Goal: Task Accomplishment & Management: Complete application form

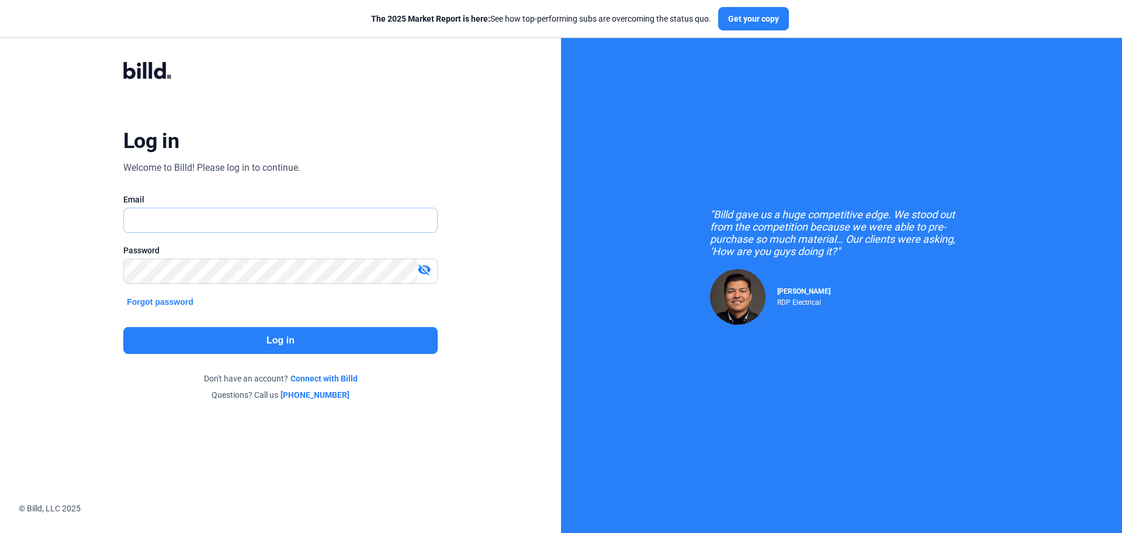
click at [151, 221] on input "text" at bounding box center [280, 220] width 313 height 24
type input "[PERSON_NAME][EMAIL_ADDRESS][DOMAIN_NAME]"
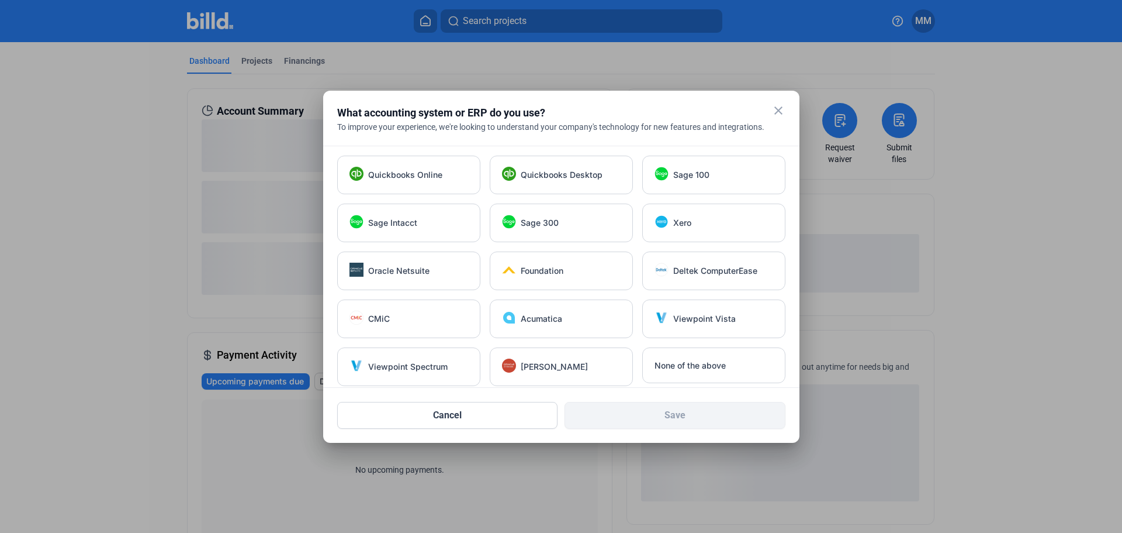
click at [780, 113] on mat-icon "close" at bounding box center [779, 110] width 14 height 14
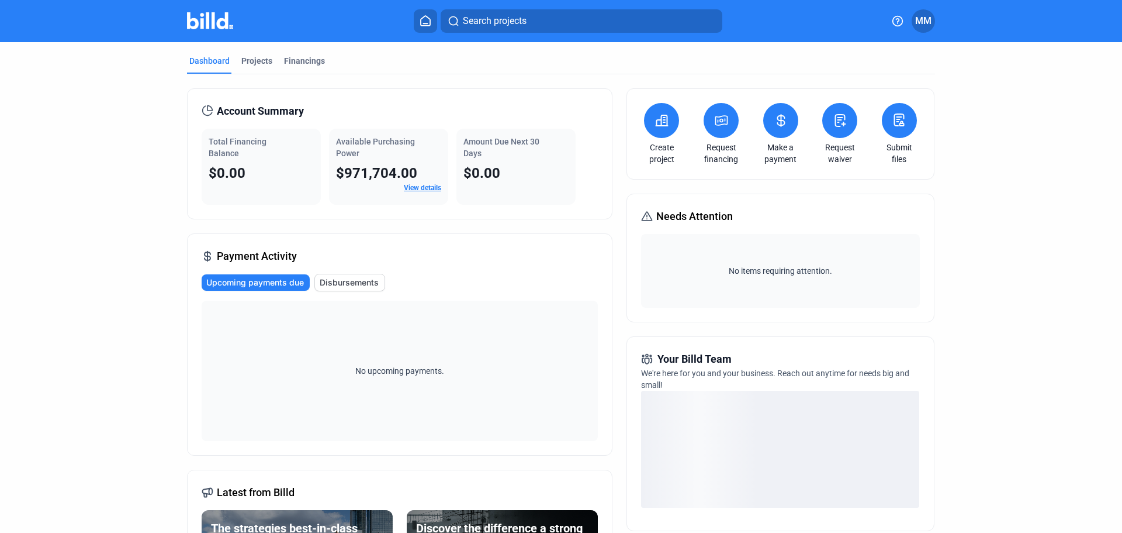
click at [839, 125] on icon at bounding box center [840, 120] width 15 height 14
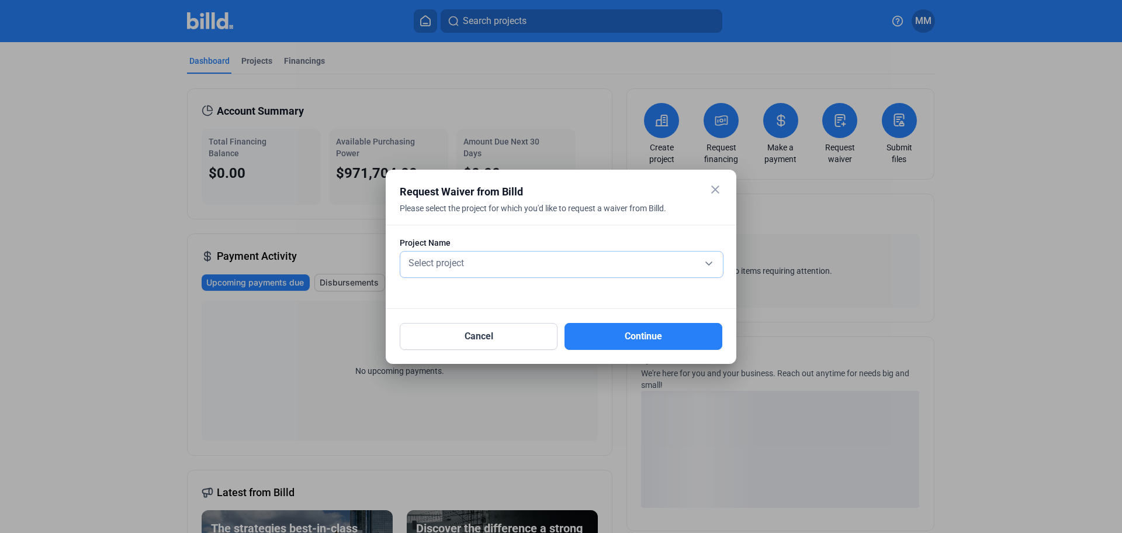
click at [559, 272] on div "Select project" at bounding box center [561, 264] width 311 height 26
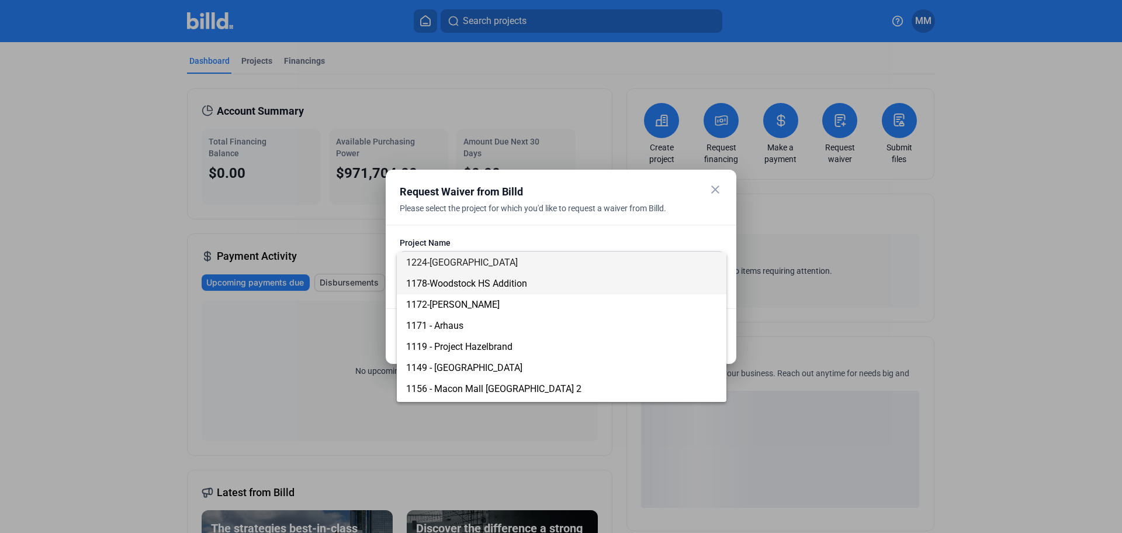
click at [554, 287] on span "1178-Woodstock HS Addition" at bounding box center [561, 283] width 311 height 21
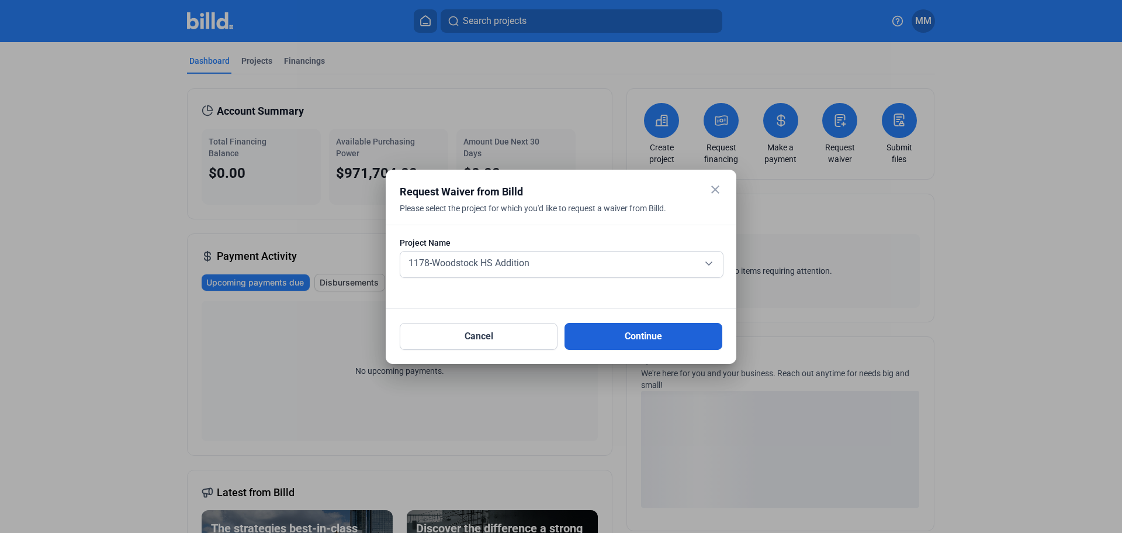
click at [623, 345] on button "Continue" at bounding box center [644, 336] width 158 height 27
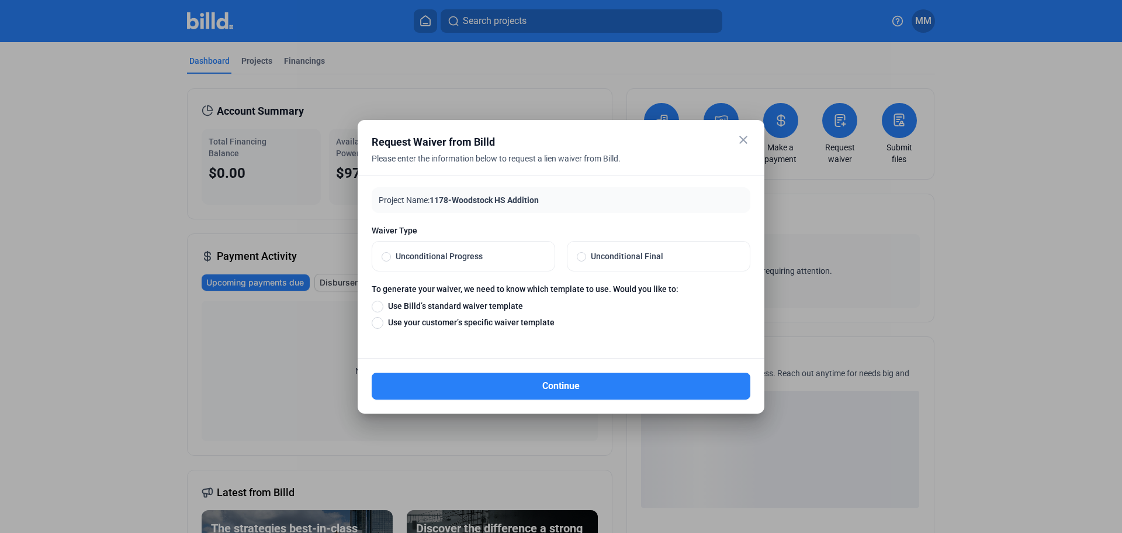
click at [516, 250] on span "Unconditional Progress" at bounding box center [468, 256] width 154 height 12
click at [391, 251] on input "Unconditional Progress" at bounding box center [386, 256] width 9 height 11
radio input "true"
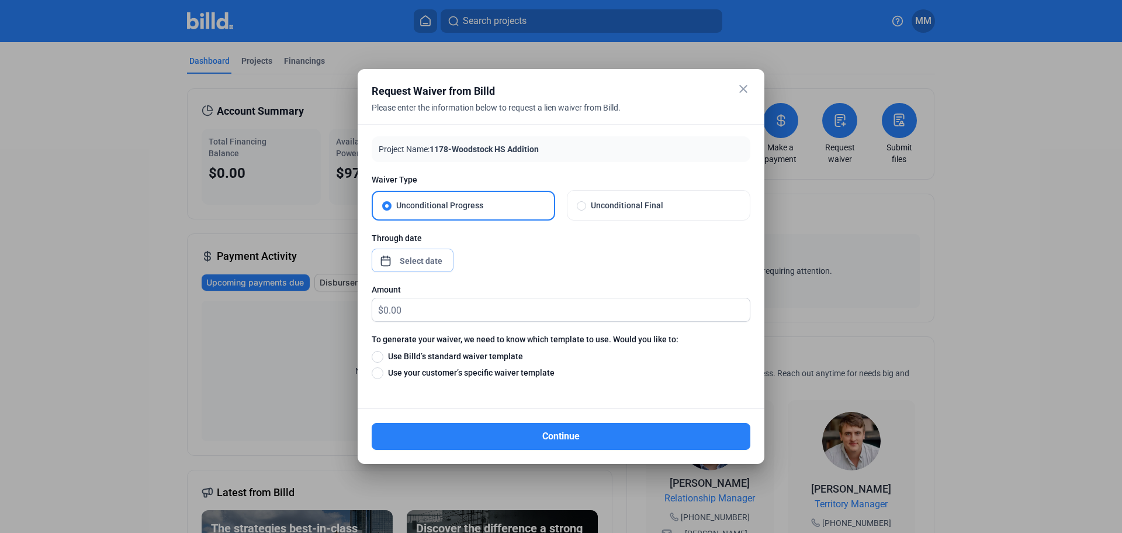
click at [415, 264] on div "close Request Waiver from Billd Please enter the information below to request a…" at bounding box center [561, 266] width 1122 height 533
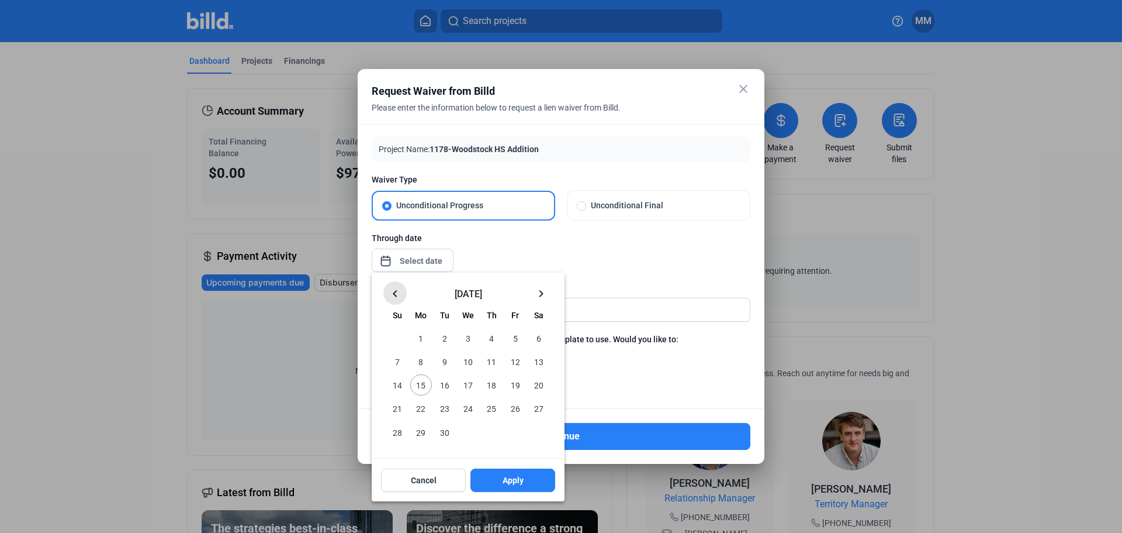
click at [395, 294] on mat-icon "keyboard_arrow_left" at bounding box center [395, 293] width 14 height 14
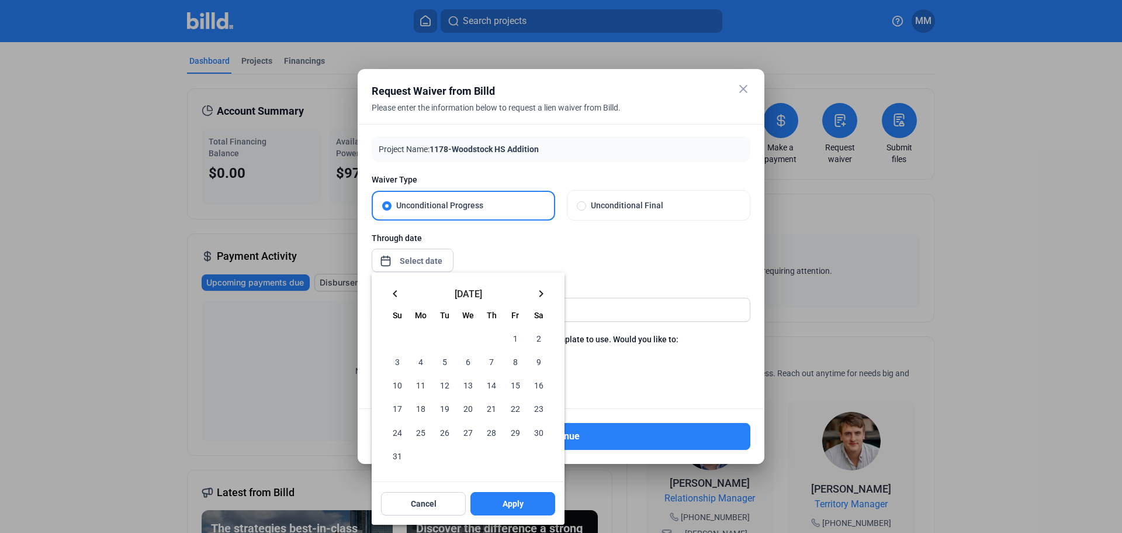
click at [395, 293] on mat-icon "keyboard_arrow_left" at bounding box center [395, 293] width 14 height 14
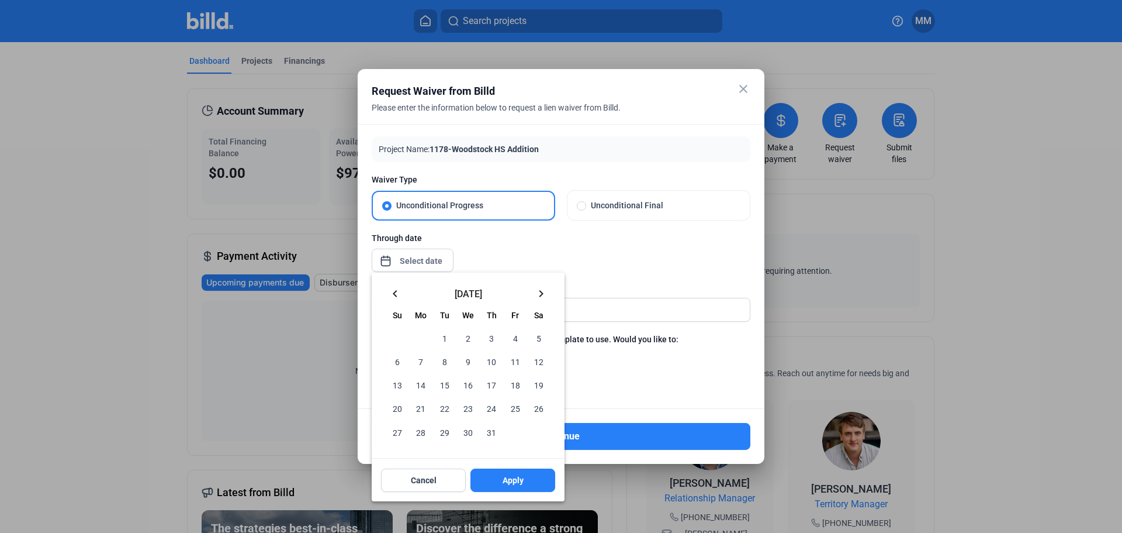
click at [485, 426] on span "31" at bounding box center [491, 431] width 21 height 21
click at [489, 431] on span "31" at bounding box center [491, 431] width 21 height 21
click at [521, 485] on span "Apply" at bounding box center [513, 480] width 21 height 12
click at [652, 309] on div at bounding box center [561, 266] width 1122 height 533
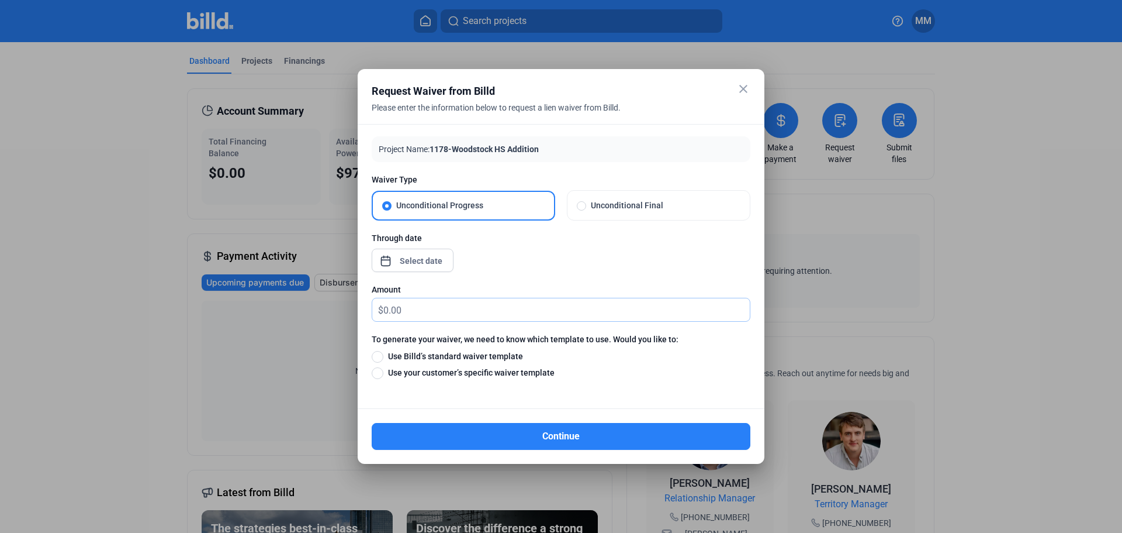
click at [384, 305] on input "text" at bounding box center [566, 309] width 367 height 23
drag, startPoint x: 485, startPoint y: 312, endPoint x: 178, endPoint y: 256, distance: 311.3
click at [178, 256] on div "close Request Waiver from Billd Please enter the information below to request a…" at bounding box center [561, 266] width 1122 height 533
click at [450, 316] on input "20,016.19" at bounding box center [566, 309] width 367 height 23
drag, startPoint x: 452, startPoint y: 313, endPoint x: 340, endPoint y: 302, distance: 112.7
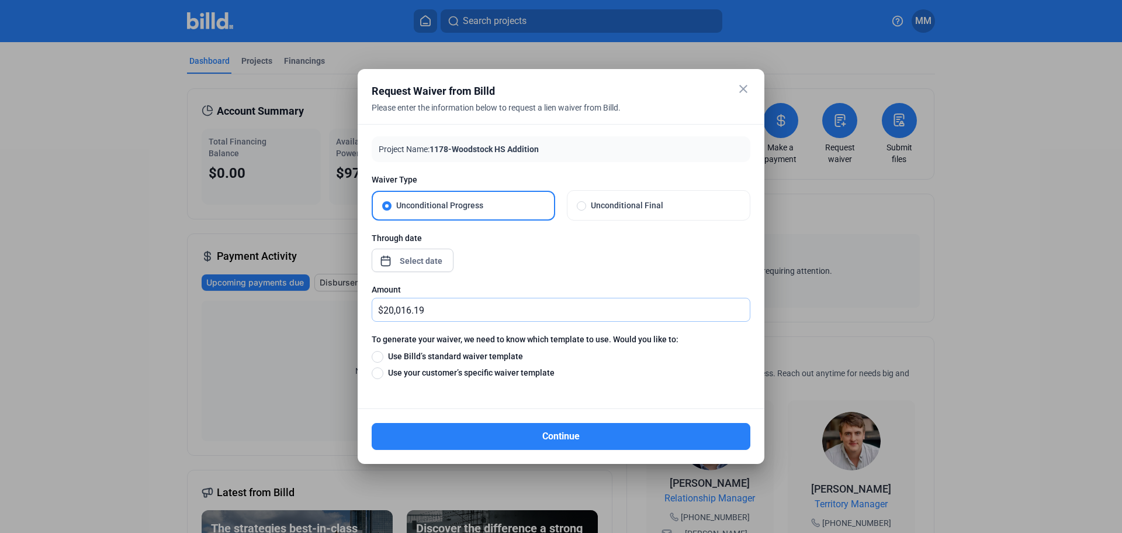
click at [340, 302] on div "close Request Waiver from Billd Please enter the information below to request a…" at bounding box center [561, 266] width 1122 height 533
click at [438, 309] on input "0." at bounding box center [566, 309] width 367 height 23
type input "0.00"
click at [435, 355] on span "Use Billd’s standard waiver template" at bounding box center [453, 356] width 140 height 12
click at [383, 355] on input "Use Billd’s standard waiver template" at bounding box center [378, 356] width 12 height 13
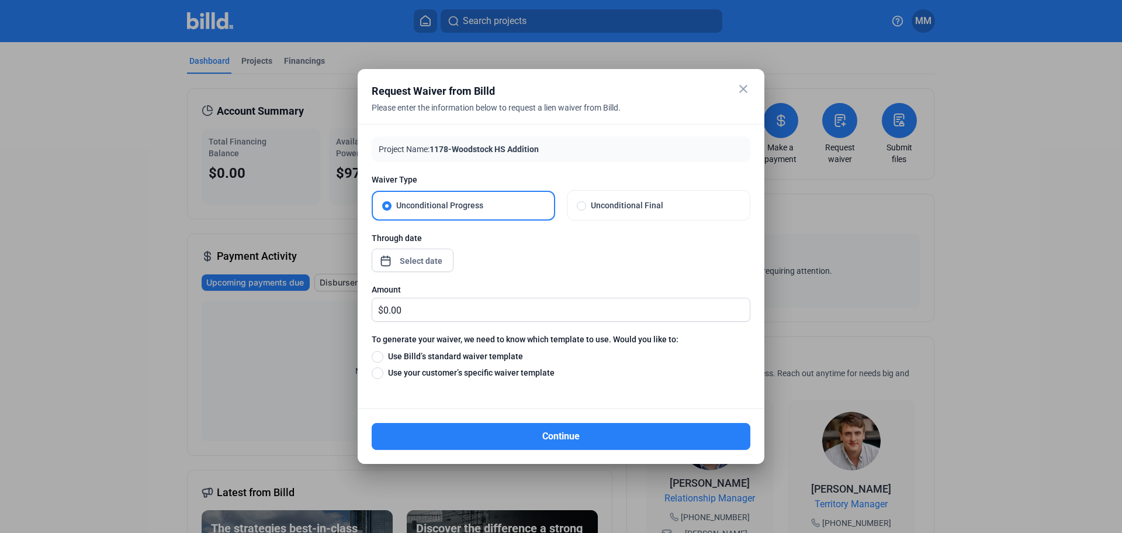
radio input "true"
click at [490, 369] on span "Use your customer’s specific waiver template" at bounding box center [468, 373] width 171 height 12
click at [383, 369] on input "Use your customer’s specific waiver template" at bounding box center [378, 372] width 12 height 13
radio input "true"
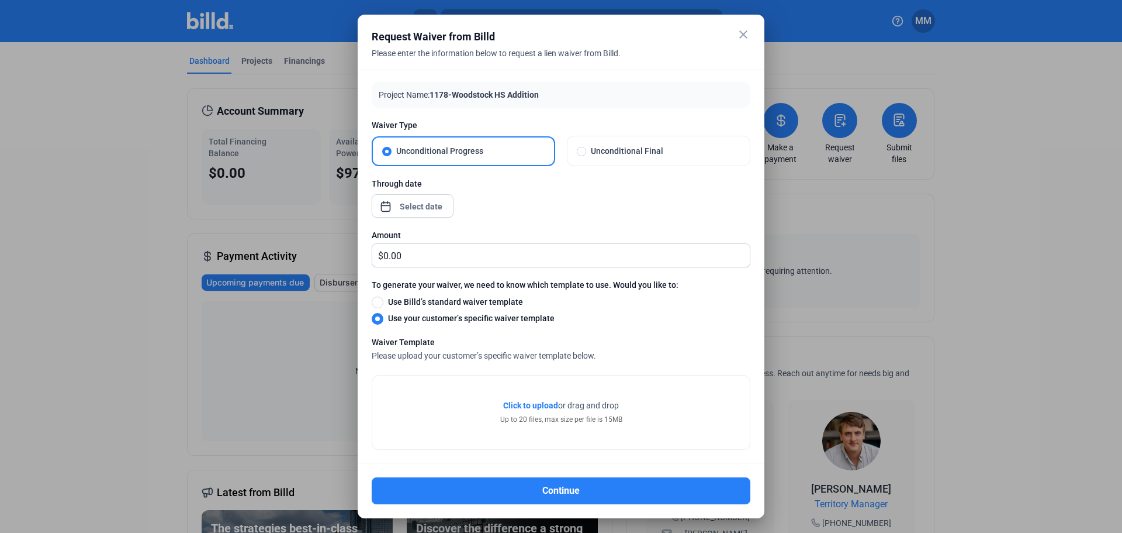
click at [541, 400] on span "Click to upload" at bounding box center [530, 404] width 55 height 9
click at [518, 399] on div "Click to upload Tap to upload or drag and drop Up to 20 files, max size per fil…" at bounding box center [561, 412] width 378 height 74
click at [518, 409] on span "Click to upload" at bounding box center [530, 404] width 55 height 9
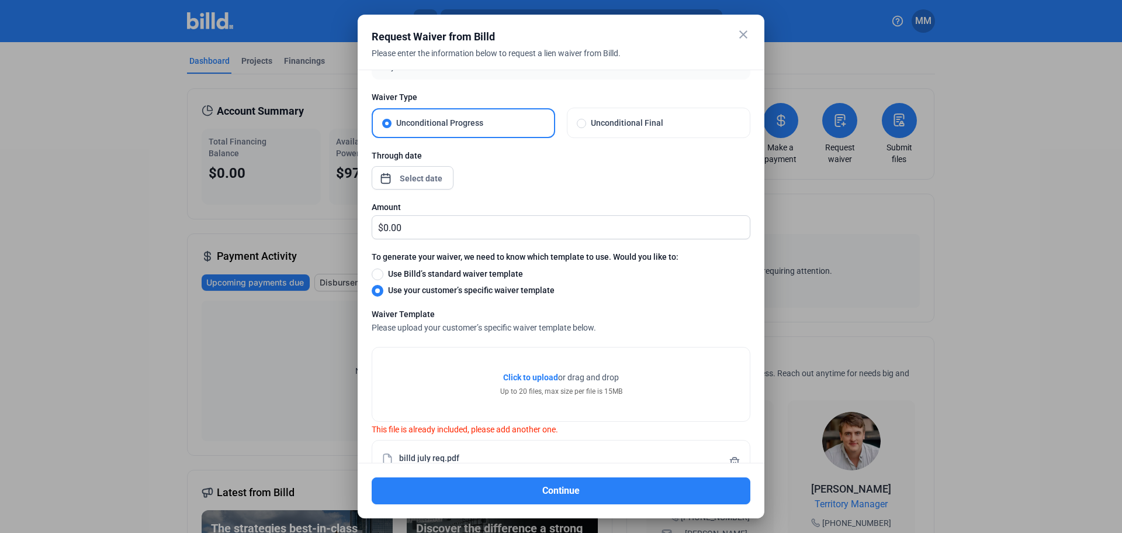
scroll to position [66, 0]
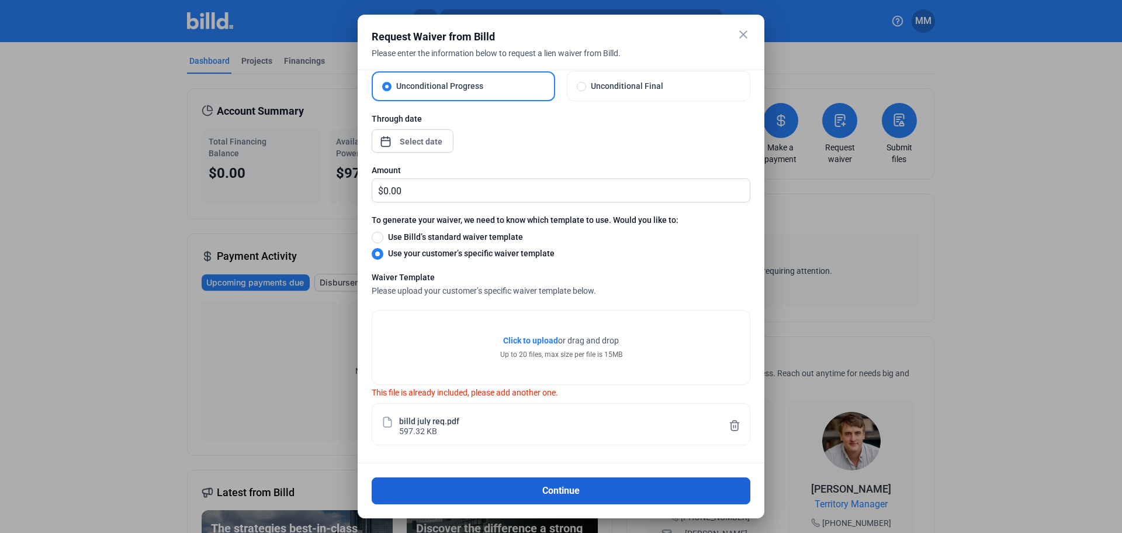
click at [561, 488] on button "Continue" at bounding box center [561, 490] width 379 height 27
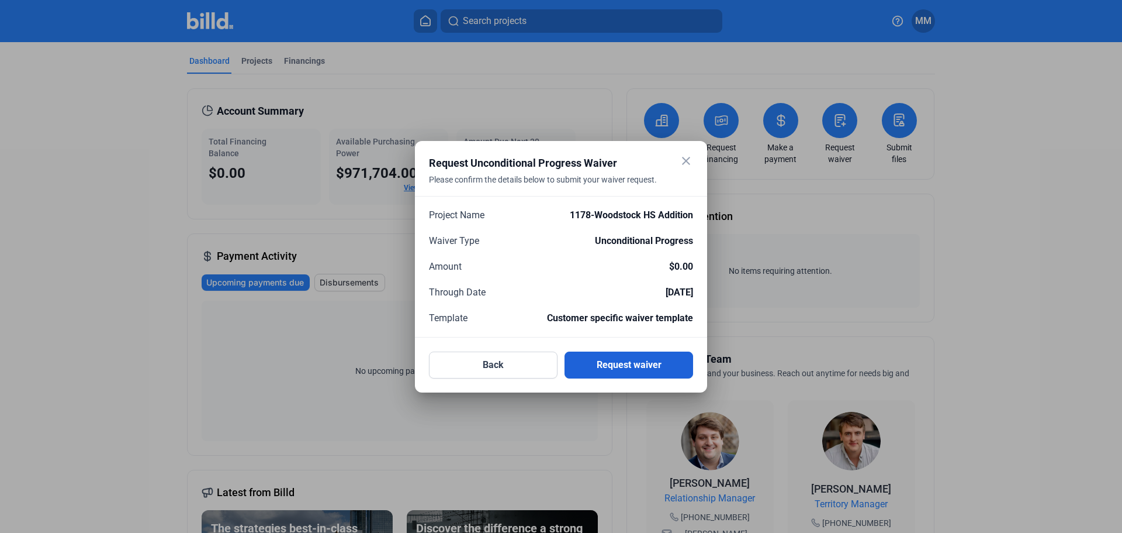
click at [615, 369] on button "Request waiver" at bounding box center [629, 364] width 129 height 27
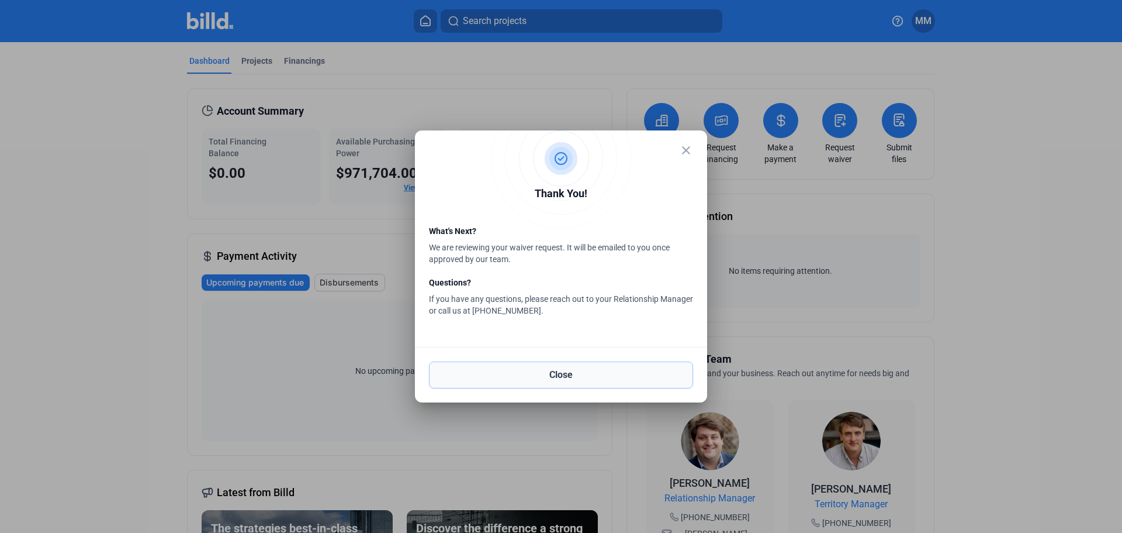
click at [615, 369] on button "Close" at bounding box center [561, 374] width 264 height 27
